Goal: Answer question/provide support

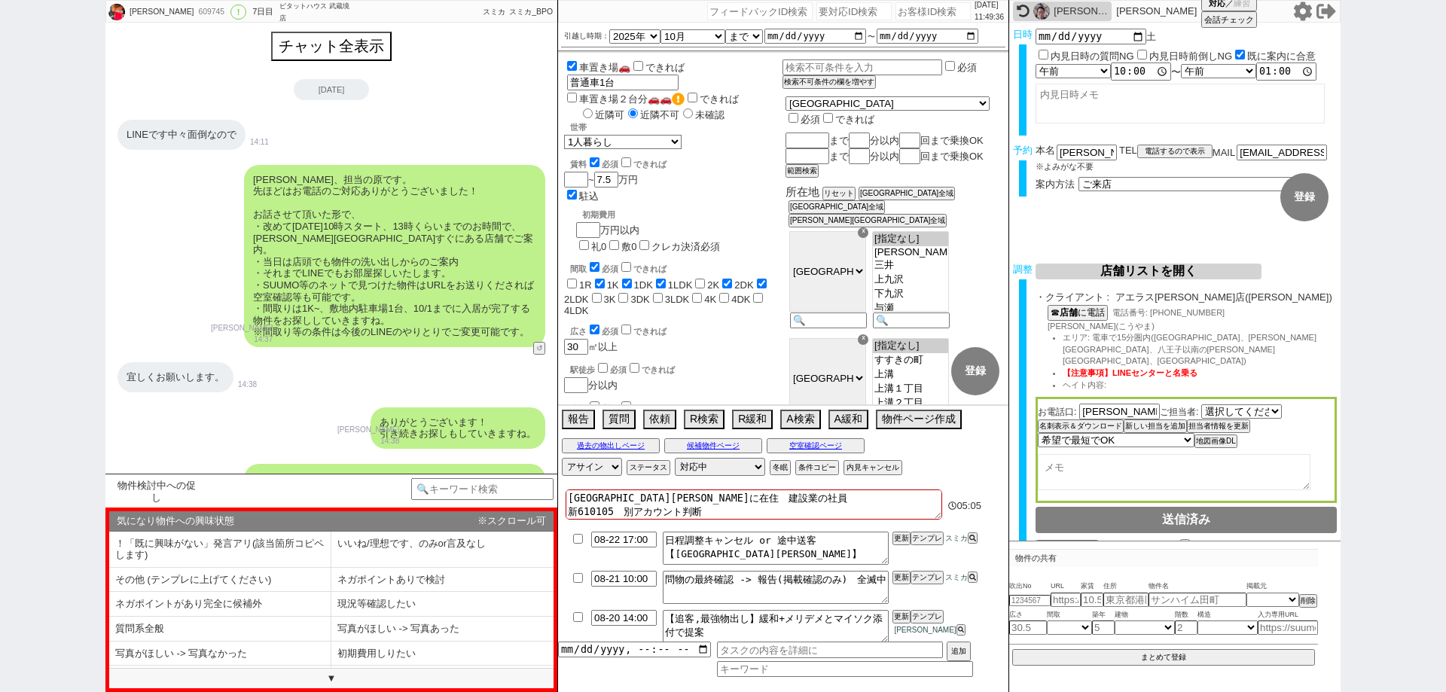
select select "2025"
select select "10"
select select "37"
select select "0"
select select "14"
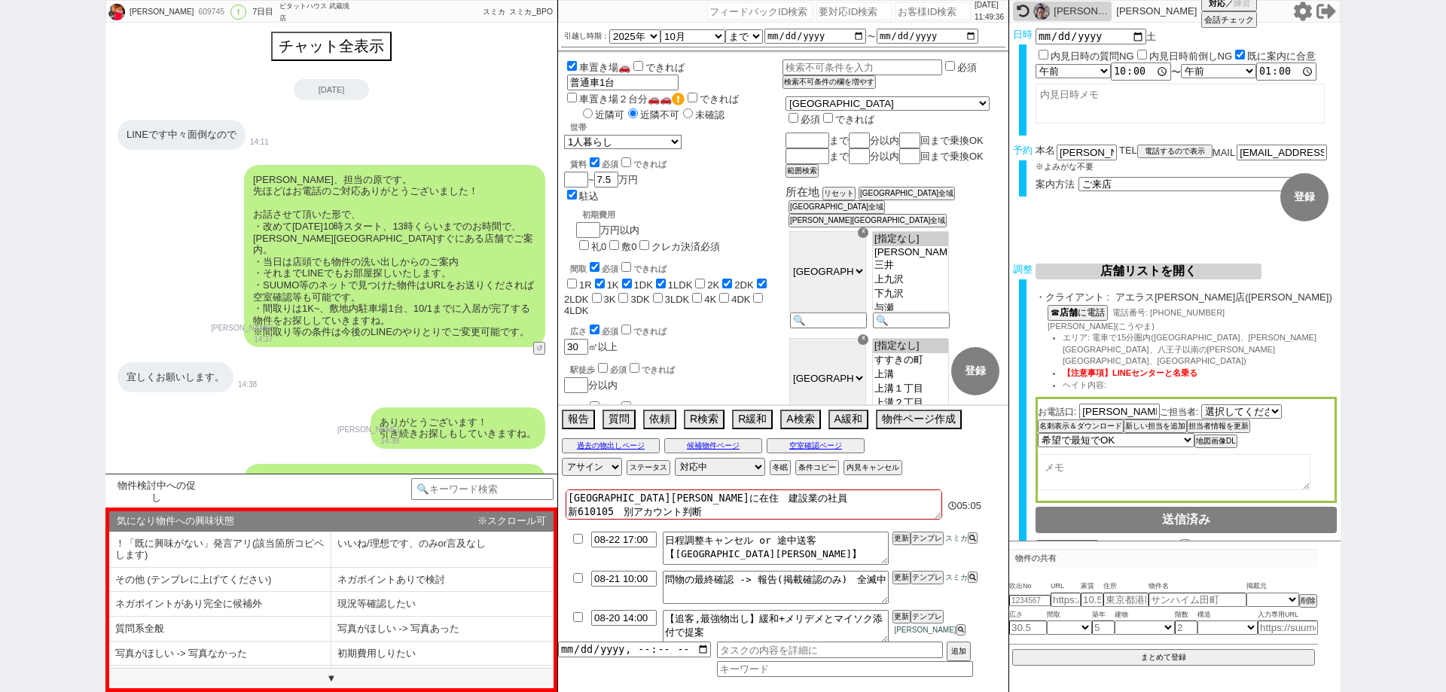
select select "88"
select select "89"
select select "2"
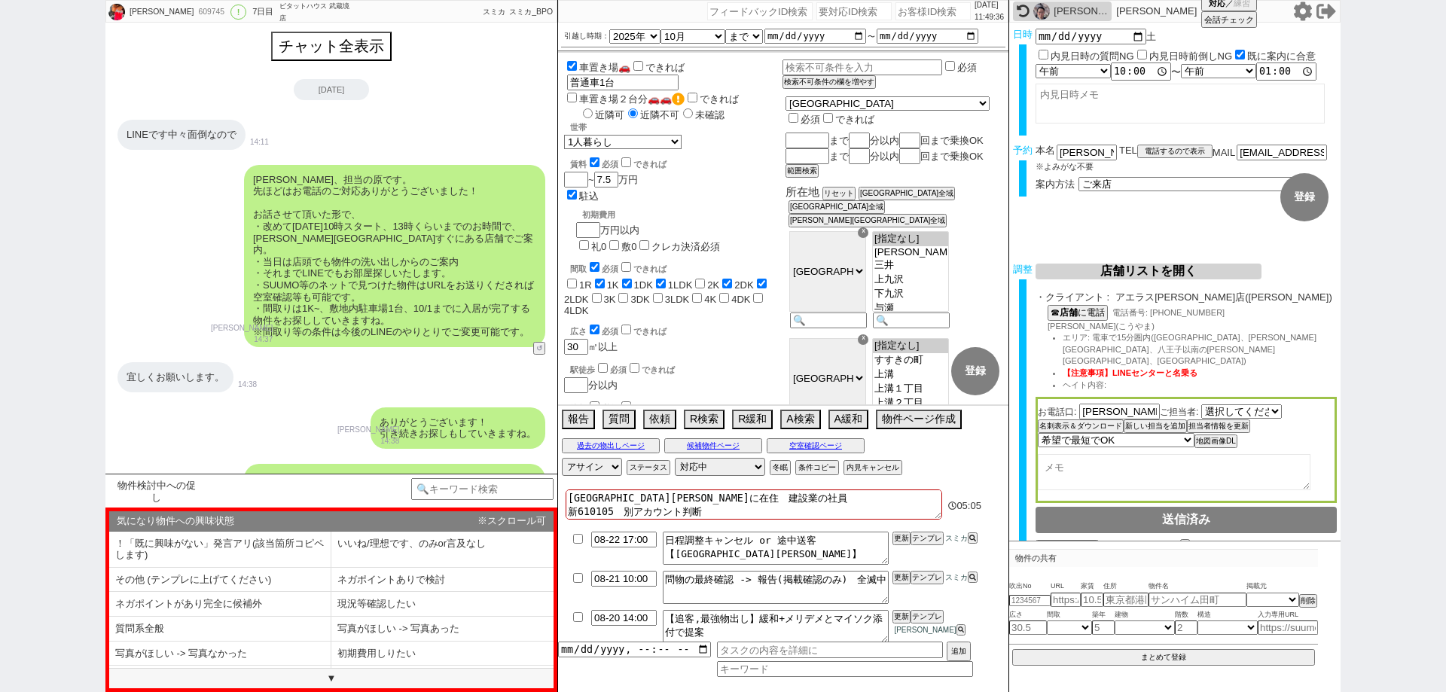
select select "[DATE]"
select select "5"
select select
type input "140660"
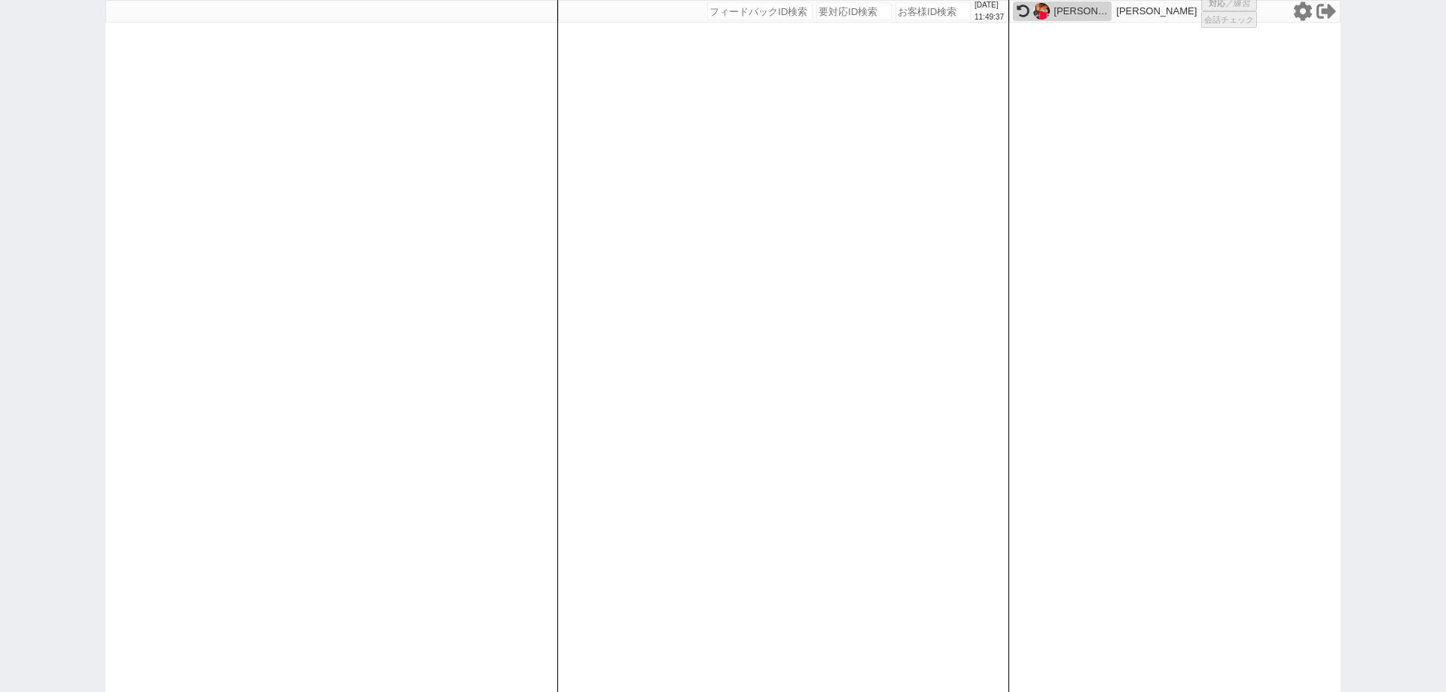
select select
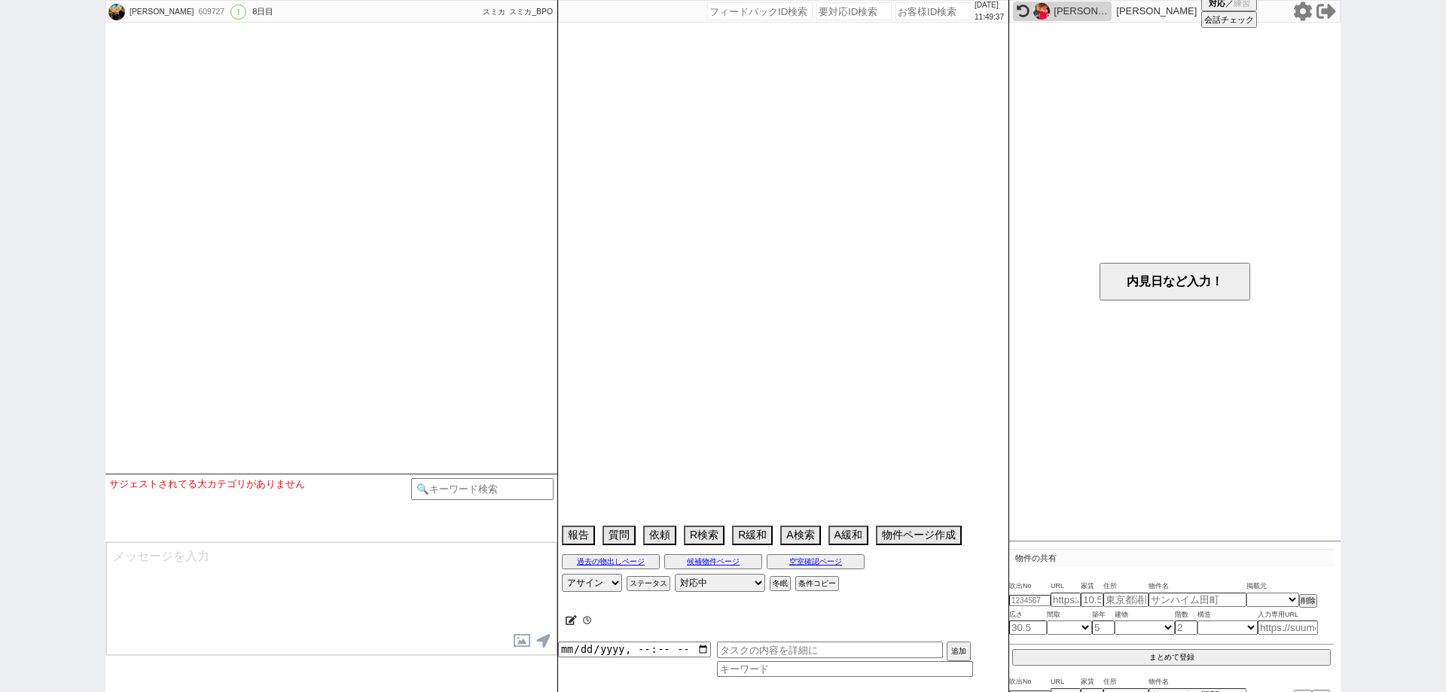
select select "13"
select select "6"
select select "33"
select select "963"
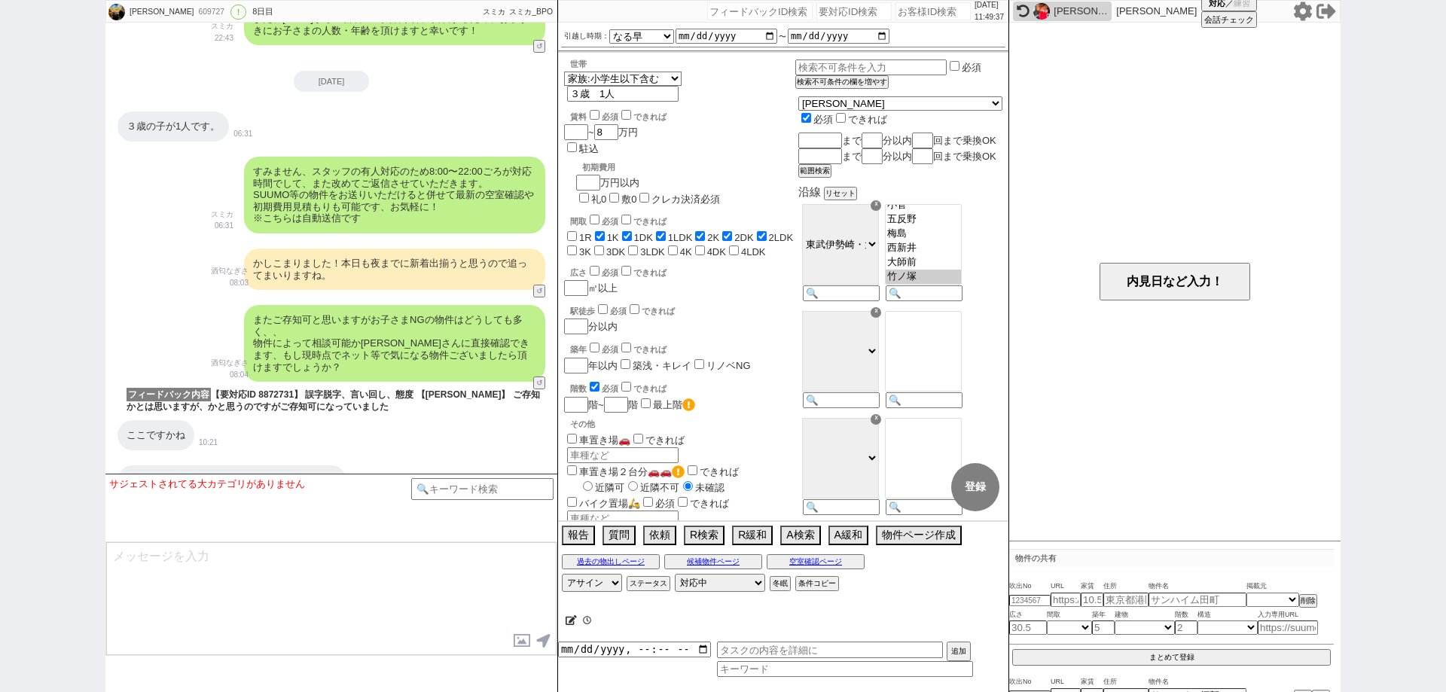
scroll to position [147, 0]
click at [540, 288] on button "↺" at bounding box center [540, 293] width 9 height 10
select select
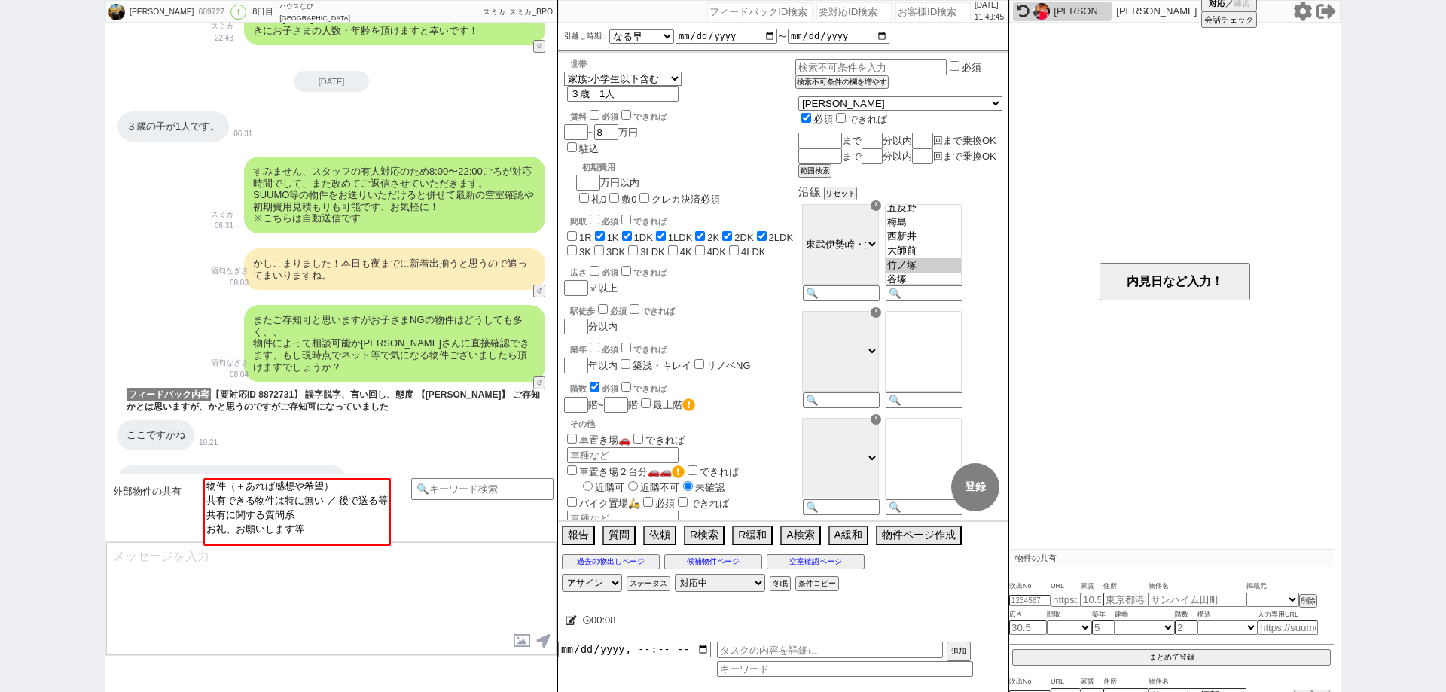
click at [482, 433] on div "ここですかね 10:21" at bounding box center [331, 435] width 452 height 45
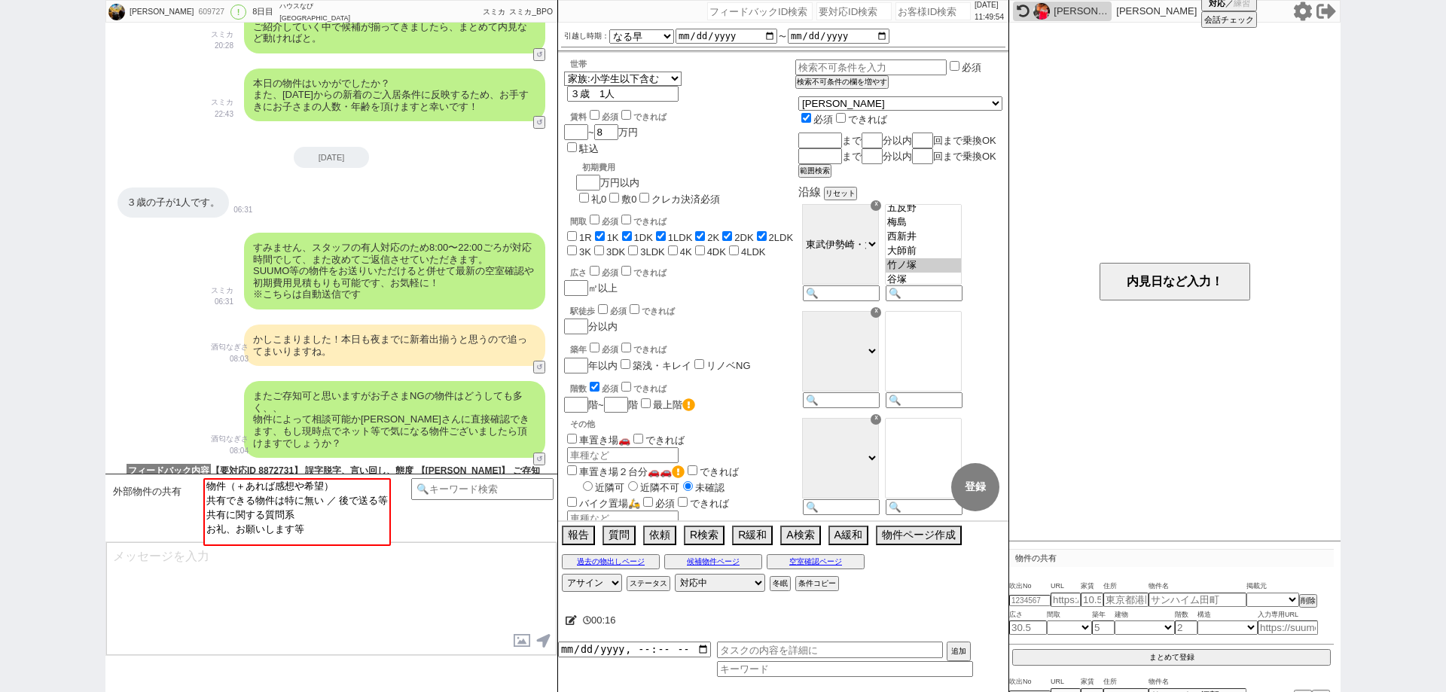
scroll to position [3032, 0]
click at [192, 373] on div "またご存知可と思いますがお子さまNGの物件はどうしても多く、、 物件によって相談可能か[PERSON_NAME]さんに直接確認できます、もし現時点でネット等で…" at bounding box center [331, 419] width 452 height 92
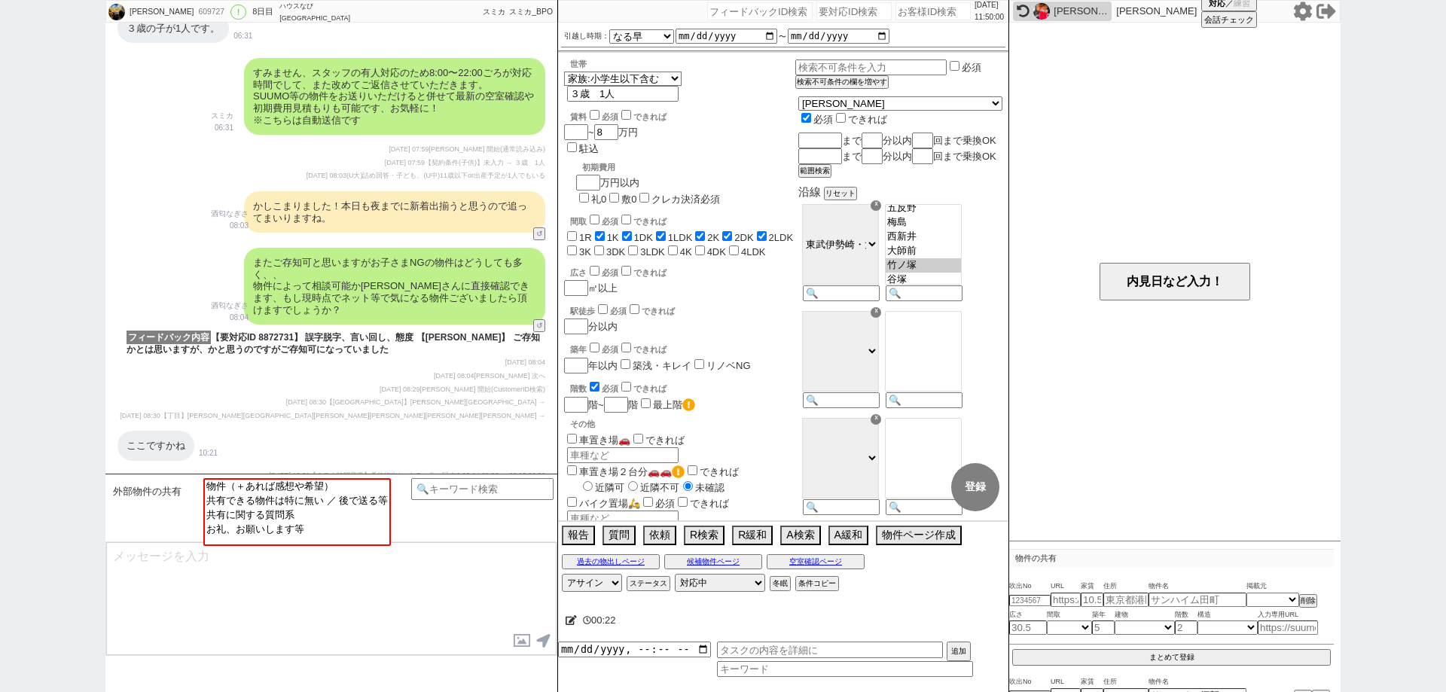
scroll to position [3522, 0]
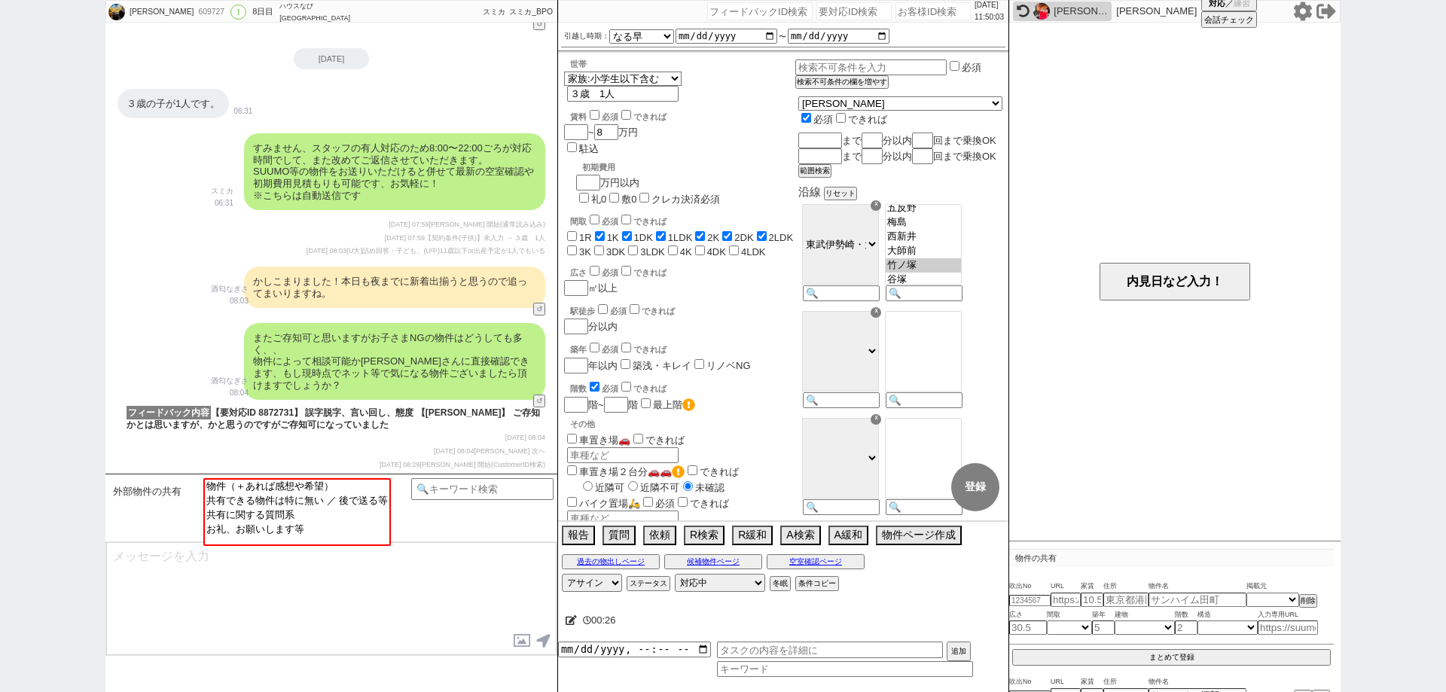
click at [45, 381] on div "[PERSON_NAME] 609727 ! 0 8日目 ハウスなび[GEOGRAPHIC_DATA]店 冬眠中 自社客 スミカ スミカ_BPO チャット全表…" at bounding box center [723, 346] width 1446 height 692
click at [0, 436] on div "[PERSON_NAME] 609727 ! 0 8日目 ハウスなび[GEOGRAPHIC_DATA]店 冬眠中 自社客 スミカ スミカ_BPO チャット全表…" at bounding box center [723, 346] width 1446 height 692
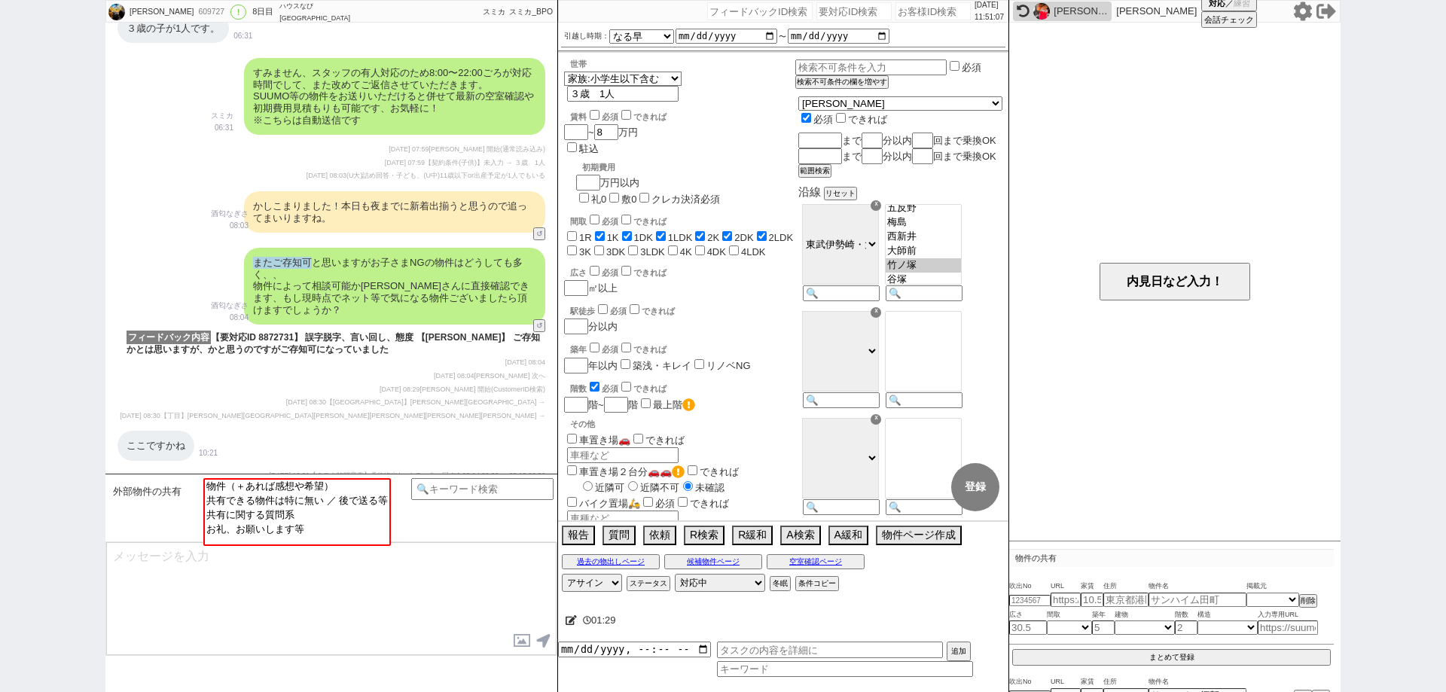
drag, startPoint x: 312, startPoint y: 261, endPoint x: 252, endPoint y: 260, distance: 60.3
click at [252, 260] on div "またご存知可と思いますがお子さまNGの物件はどうしても多く、、 物件によって相談可能か[PERSON_NAME]さんに直接確認できます、もし現時点でネット等で…" at bounding box center [394, 286] width 301 height 77
copy div "またご存知可"
click at [349, 386] on div "[DATE] 08:29 [PERSON_NAME] 開始(CustomerID検索)" at bounding box center [332, 390] width 428 height 12
drag, startPoint x: 312, startPoint y: 267, endPoint x: 251, endPoint y: 261, distance: 61.3
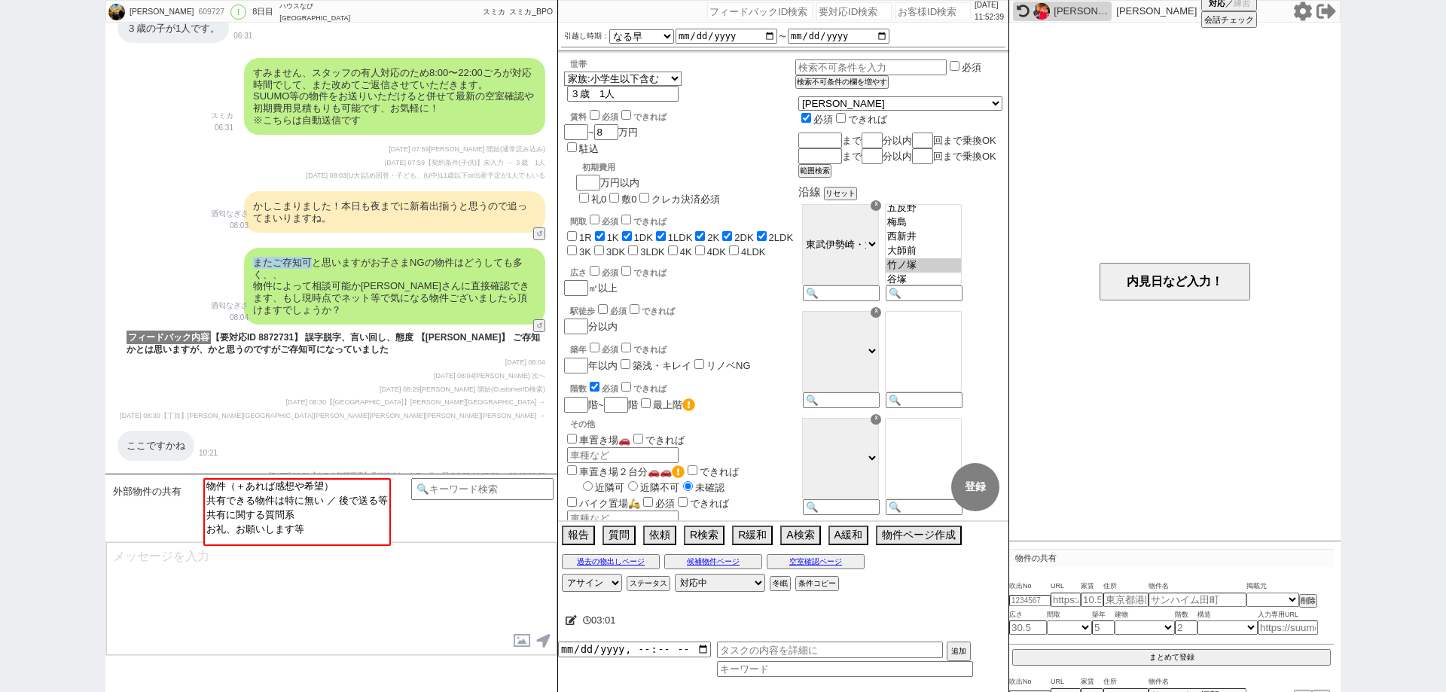
click at [251, 261] on div "またご存知可と思いますがお子さまNGの物件はどうしても多く、、 物件によって相談可能か[PERSON_NAME]さんに直接確認できます、もし現時点でネット等で…" at bounding box center [394, 286] width 301 height 77
drag, startPoint x: 0, startPoint y: 299, endPoint x: 70, endPoint y: 243, distance: 89.5
click at [0, 299] on div "[PERSON_NAME] 609727 ! 0 8日目 ハウスなび[GEOGRAPHIC_DATA]店 冬眠中 自社客 スミカ スミカ_BPO チャット全表…" at bounding box center [723, 346] width 1446 height 692
click at [194, 11] on div "609727" at bounding box center [211, 12] width 34 height 12
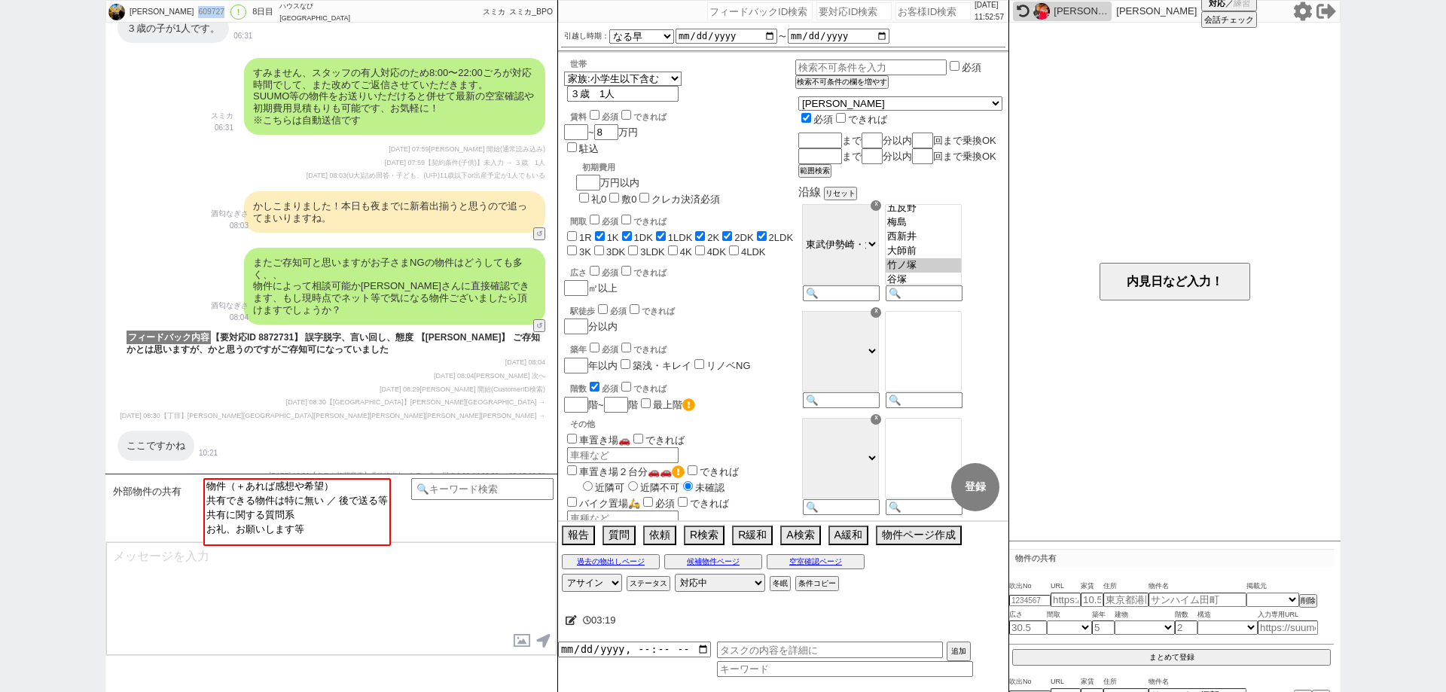
copy div "609727"
drag, startPoint x: 0, startPoint y: 150, endPoint x: 459, endPoint y: 150, distance: 459.5
click at [1, 150] on div "[PERSON_NAME] 609727 ! 0 8日目 ハウスなび[GEOGRAPHIC_DATA]店 冬眠中 自社客 スミカ スミカ_BPO チャット全表…" at bounding box center [723, 346] width 1446 height 692
click at [1300, 11] on icon at bounding box center [1303, 12] width 20 height 20
